Goal: Task Accomplishment & Management: Use online tool/utility

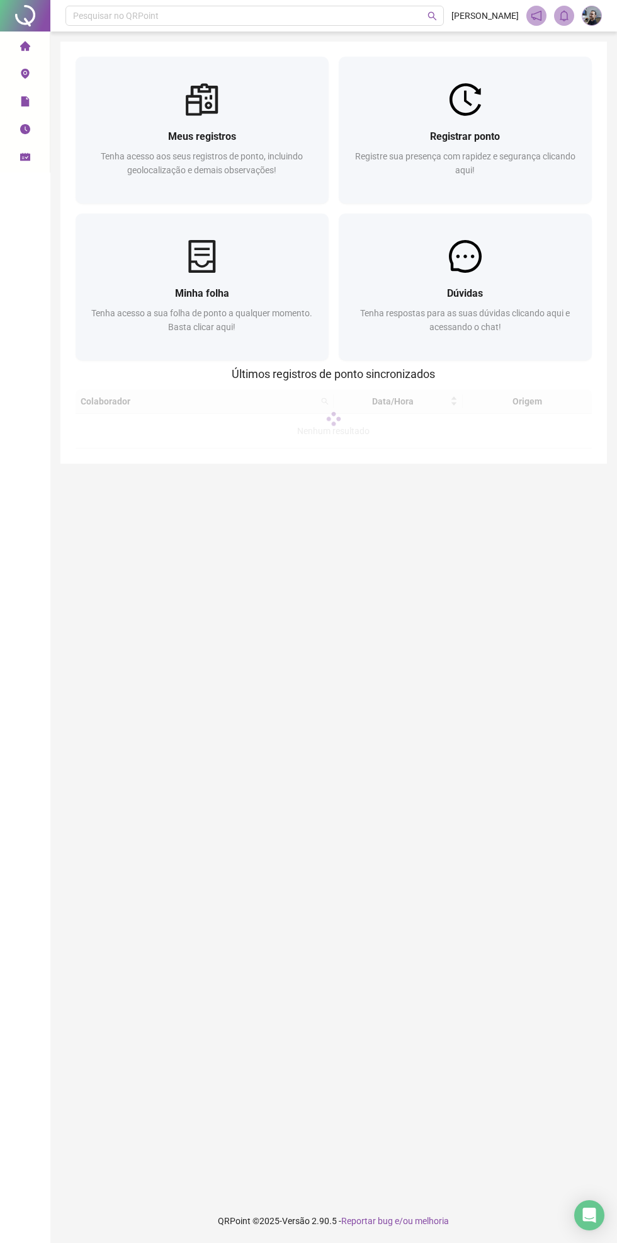
click at [401, 133] on div "Registrar ponto" at bounding box center [465, 137] width 223 height 16
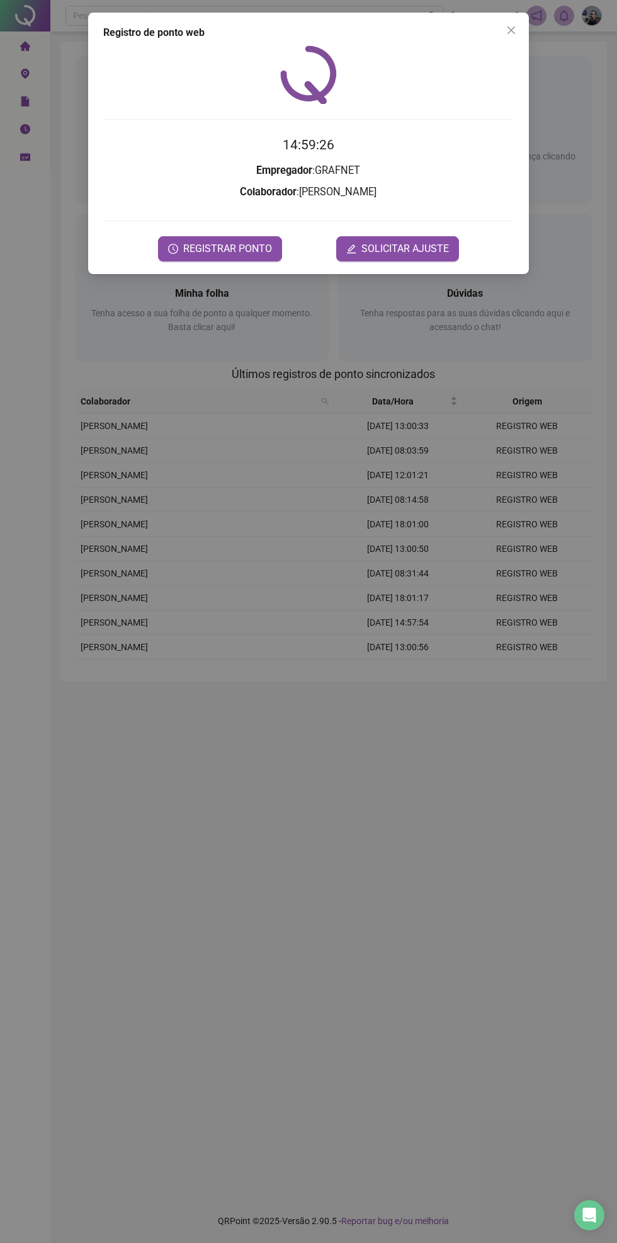
click at [234, 248] on span "REGISTRAR PONTO" at bounding box center [227, 248] width 89 height 15
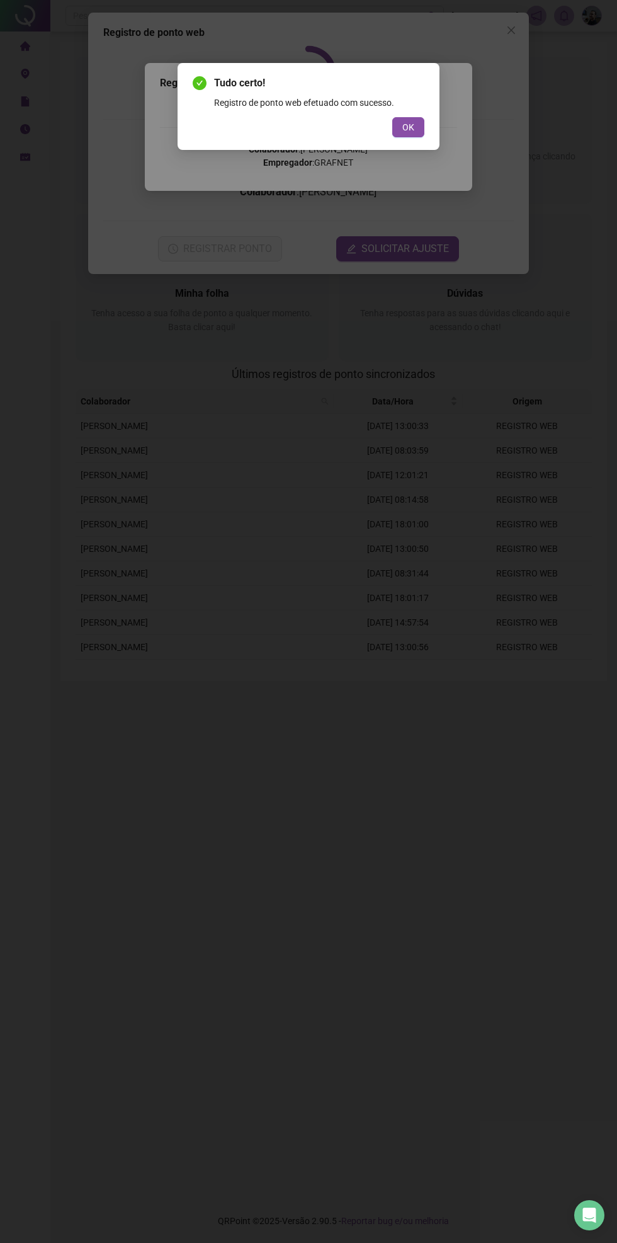
click at [399, 131] on button "OK" at bounding box center [408, 127] width 32 height 20
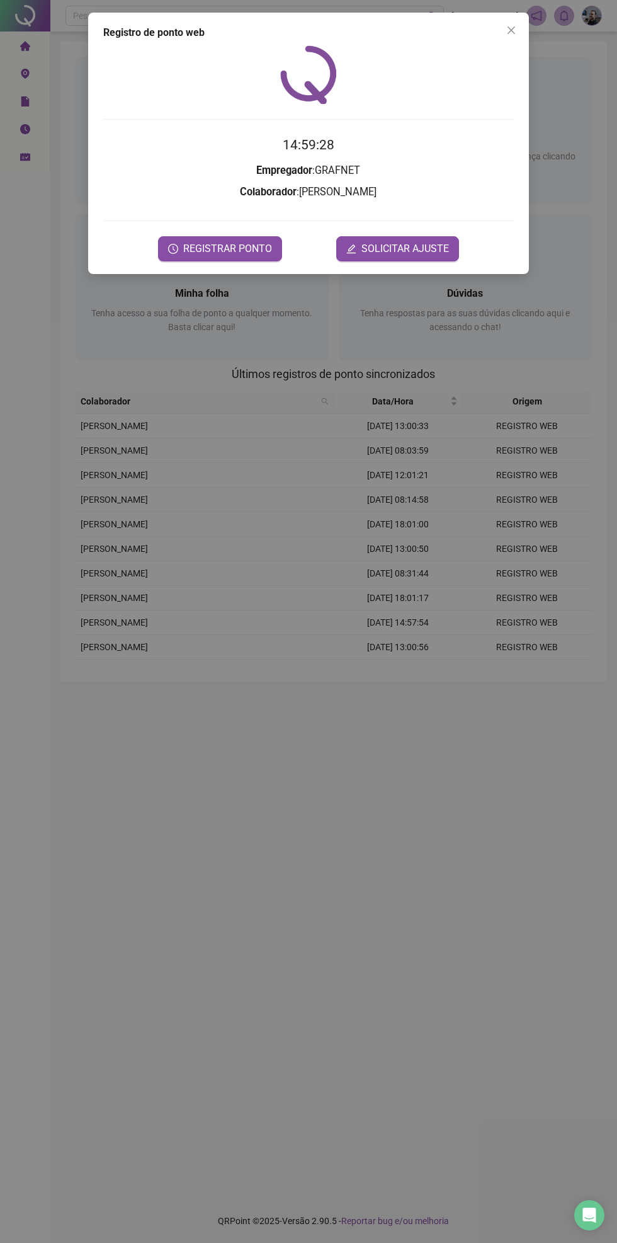
click at [512, 30] on icon "close" at bounding box center [512, 30] width 8 height 8
